Goal: Task Accomplishment & Management: Manage account settings

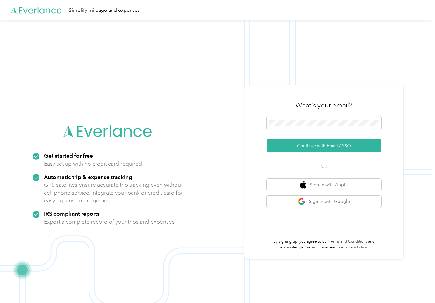
click at [331, 149] on button "Continue with Email / SSO" at bounding box center [324, 145] width 115 height 13
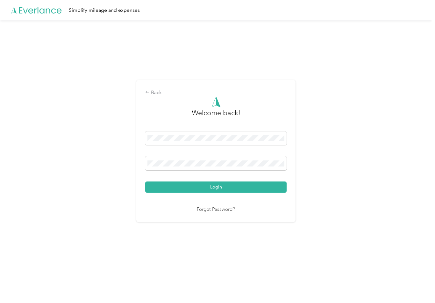
click at [348, 185] on div "Back Welcome back! Login Forgot Password?" at bounding box center [216, 153] width 432 height 266
click at [223, 189] on button "Login" at bounding box center [216, 186] width 142 height 11
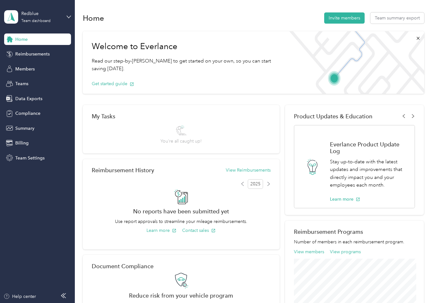
click at [27, 99] on span "Data Exports" at bounding box center [28, 98] width 27 height 7
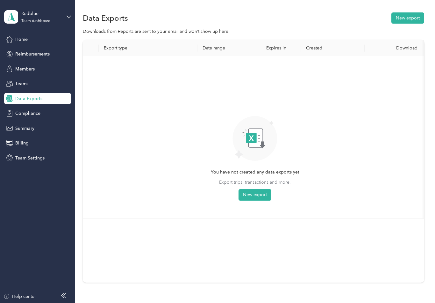
click at [412, 17] on button "New export" at bounding box center [408, 17] width 33 height 11
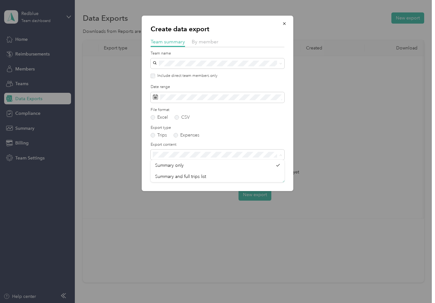
click at [337, 132] on div "Create data export Team summary By member Team name Include direct team members…" at bounding box center [294, 104] width 152 height 177
click at [209, 42] on span "By member" at bounding box center [205, 42] width 27 height 6
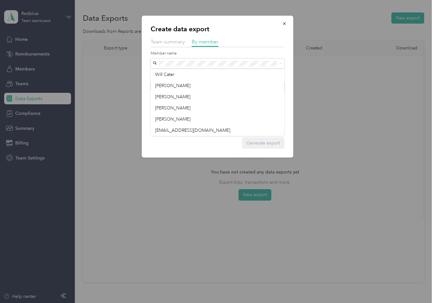
click at [174, 73] on span "Will Cater" at bounding box center [164, 74] width 19 height 5
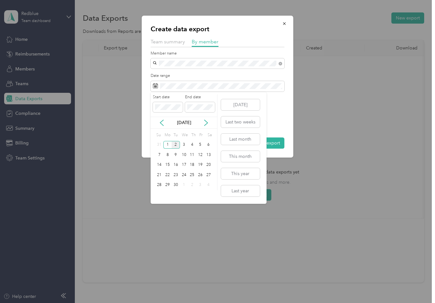
click at [163, 121] on icon at bounding box center [162, 123] width 6 height 6
click at [200, 144] on div "1" at bounding box center [200, 145] width 8 height 8
click at [162, 193] on div "31" at bounding box center [160, 195] width 8 height 8
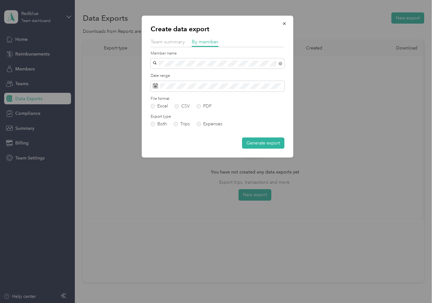
click at [272, 142] on button "Generate export" at bounding box center [263, 142] width 42 height 11
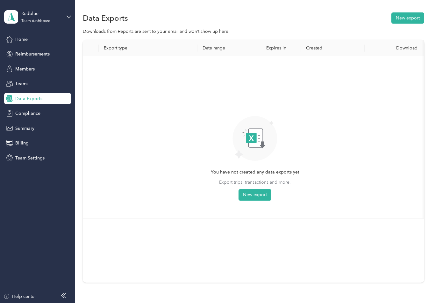
click at [413, 18] on button "New export" at bounding box center [408, 17] width 33 height 11
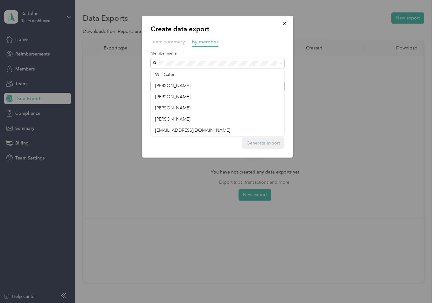
click at [185, 85] on span "Duane Linnens" at bounding box center [172, 85] width 35 height 5
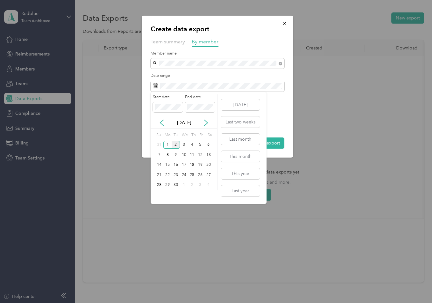
click at [164, 120] on icon at bounding box center [162, 123] width 6 height 6
click at [201, 145] on div "1" at bounding box center [200, 145] width 8 height 8
click at [161, 194] on div "31" at bounding box center [160, 195] width 8 height 8
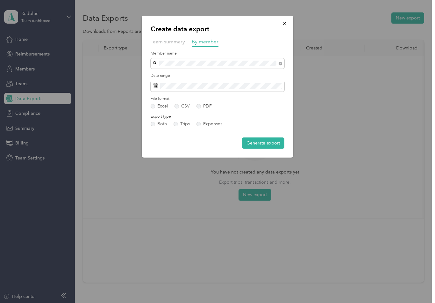
click at [272, 144] on button "Generate export" at bounding box center [263, 142] width 42 height 11
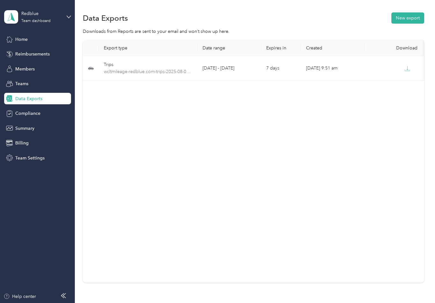
click at [413, 19] on button "New export" at bounding box center [408, 17] width 33 height 11
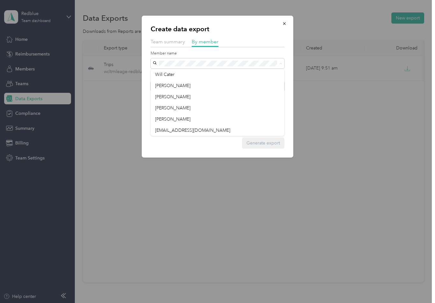
click at [191, 110] on div "Brandon Miller" at bounding box center [217, 108] width 125 height 7
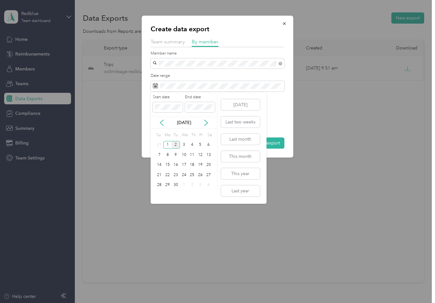
click at [162, 124] on icon at bounding box center [162, 123] width 6 height 6
click at [200, 143] on div "1" at bounding box center [200, 145] width 8 height 8
click at [160, 195] on div "31" at bounding box center [160, 195] width 8 height 8
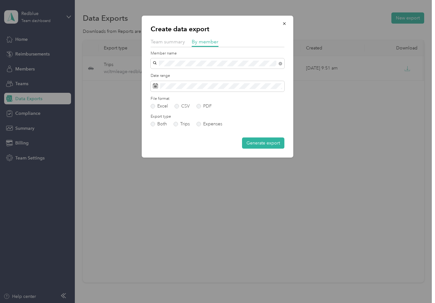
click at [273, 142] on button "Generate export" at bounding box center [263, 142] width 42 height 11
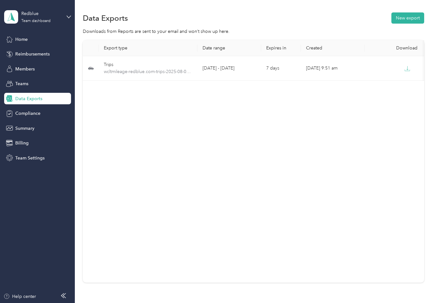
click at [409, 17] on button "New export" at bounding box center [408, 17] width 33 height 11
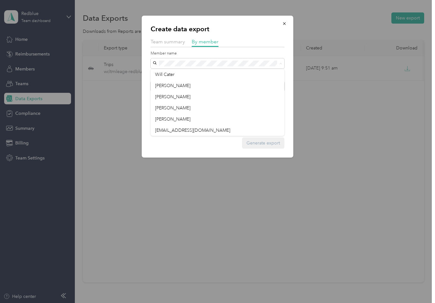
click at [181, 119] on div "Tim Millman" at bounding box center [217, 119] width 125 height 7
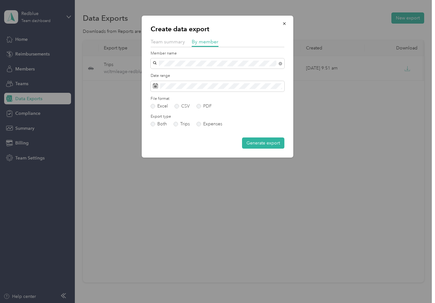
click at [272, 140] on button "Generate export" at bounding box center [263, 142] width 42 height 11
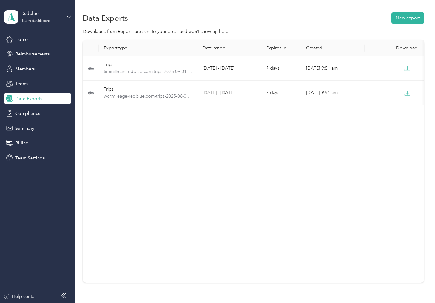
click at [417, 22] on button "New export" at bounding box center [408, 17] width 33 height 11
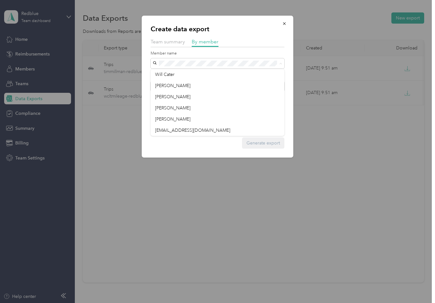
click at [193, 118] on div "Tim Millman" at bounding box center [217, 119] width 125 height 7
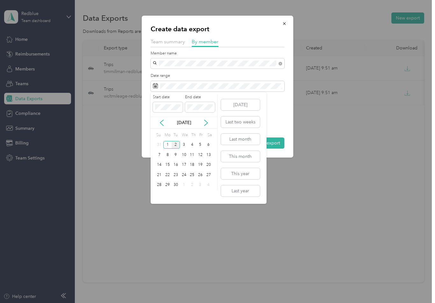
click at [164, 122] on icon at bounding box center [162, 123] width 6 height 6
click at [200, 145] on div "1" at bounding box center [200, 145] width 8 height 8
click at [161, 193] on div "31" at bounding box center [160, 195] width 8 height 8
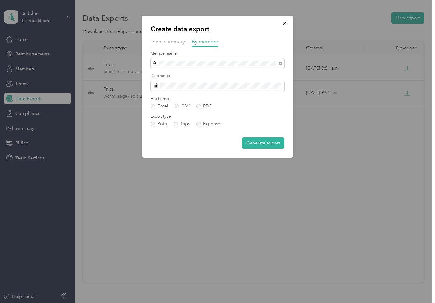
click at [266, 144] on button "Generate export" at bounding box center [263, 142] width 42 height 11
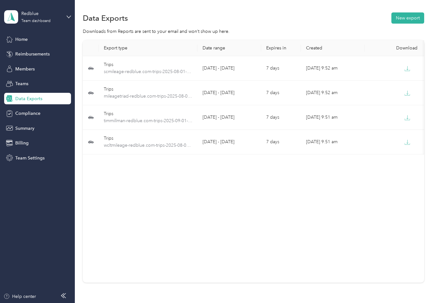
click at [419, 17] on button "New export" at bounding box center [408, 17] width 33 height 11
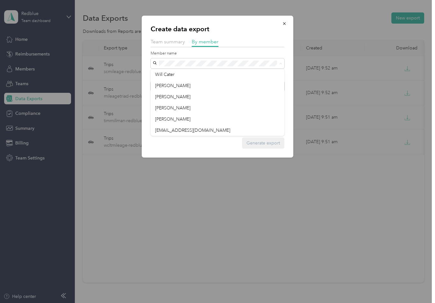
click at [208, 128] on span "tonyaperkins@redblue.com" at bounding box center [192, 130] width 75 height 5
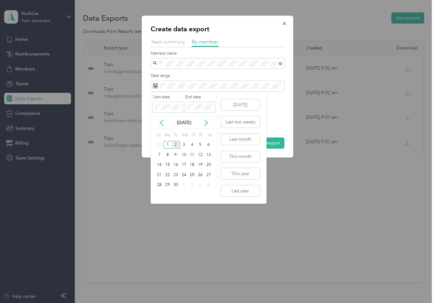
click at [164, 122] on icon at bounding box center [162, 123] width 6 height 6
click at [199, 142] on div "1" at bounding box center [200, 145] width 8 height 8
click at [159, 195] on div "31" at bounding box center [160, 195] width 8 height 8
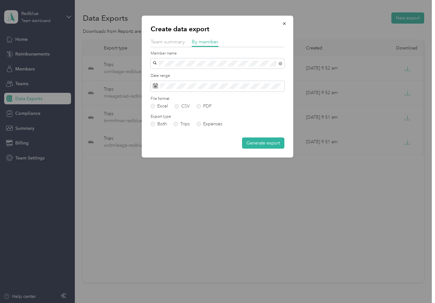
click at [271, 143] on button "Generate export" at bounding box center [263, 142] width 42 height 11
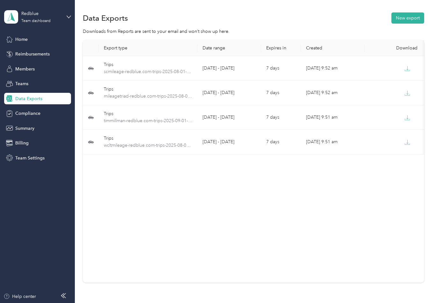
click at [408, 143] on icon "button" at bounding box center [408, 142] width 2 height 4
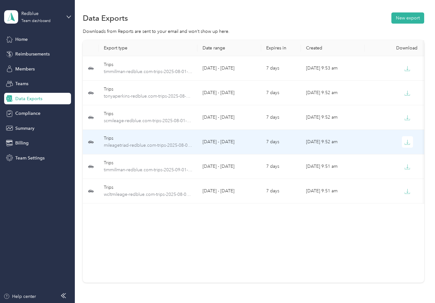
click at [171, 142] on div "Trips" at bounding box center [148, 138] width 89 height 7
click at [407, 140] on icon "button" at bounding box center [408, 142] width 6 height 6
click at [407, 116] on icon "button" at bounding box center [408, 118] width 6 height 6
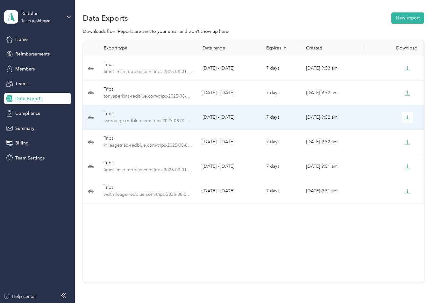
scroll to position [1, 0]
click at [408, 94] on icon "button" at bounding box center [408, 93] width 6 height 6
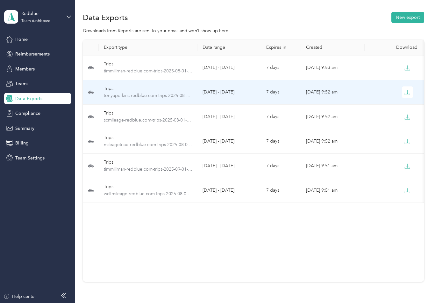
click at [408, 69] on icon "button" at bounding box center [408, 68] width 6 height 6
